Goal: Check status: Check status

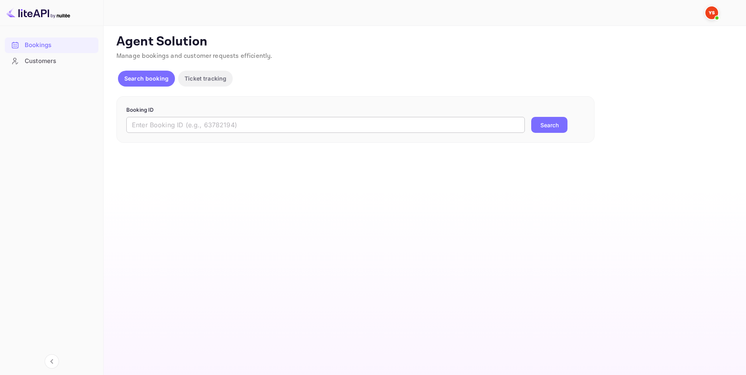
click at [208, 129] on input "text" at bounding box center [325, 125] width 398 height 16
paste input "9475210"
type input "9475210"
click at [547, 128] on button "Search" at bounding box center [549, 125] width 36 height 16
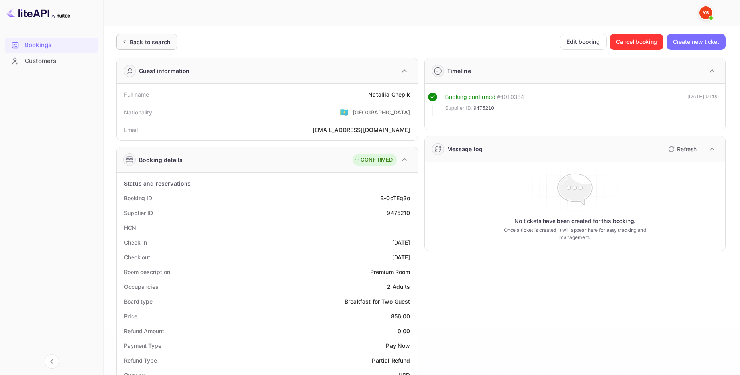
click at [133, 43] on div "Back to search" at bounding box center [150, 42] width 40 height 8
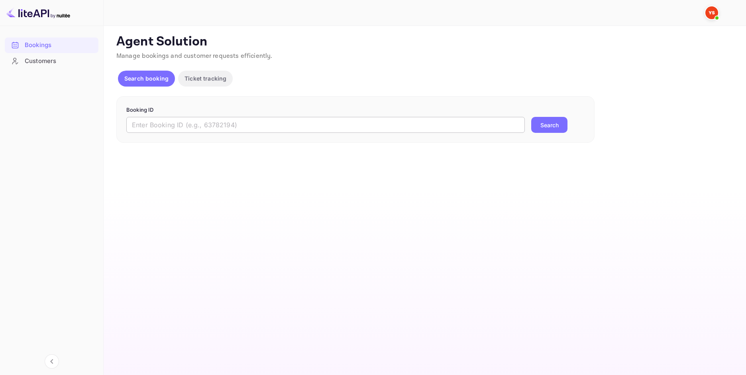
click at [252, 120] on input "text" at bounding box center [325, 125] width 398 height 16
paste input "9233936"
type input "9233936"
click at [545, 120] on button "Search" at bounding box center [549, 125] width 36 height 16
